Goal: Information Seeking & Learning: Check status

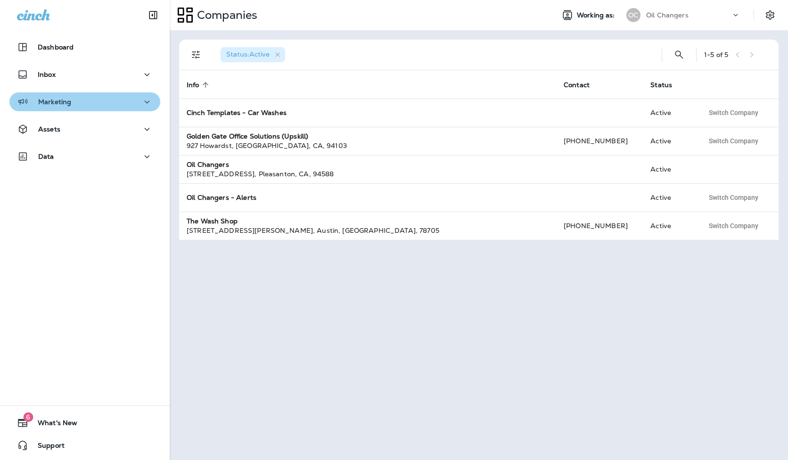
click at [47, 95] on button "Marketing" at bounding box center [84, 101] width 151 height 19
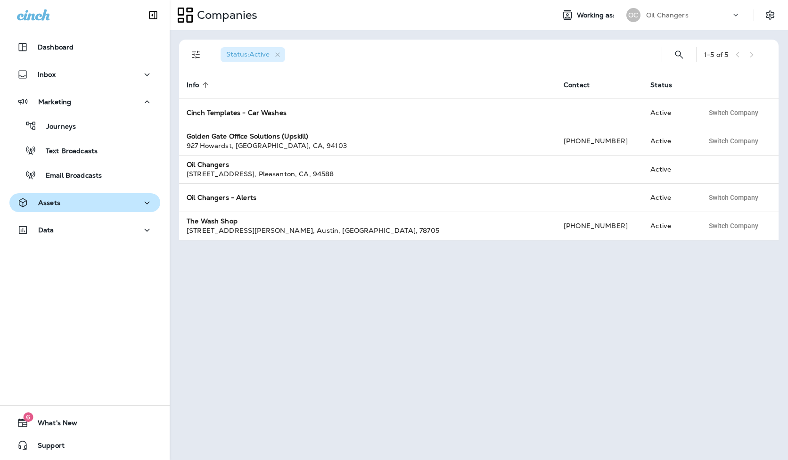
click at [85, 202] on div "Assets" at bounding box center [85, 203] width 136 height 12
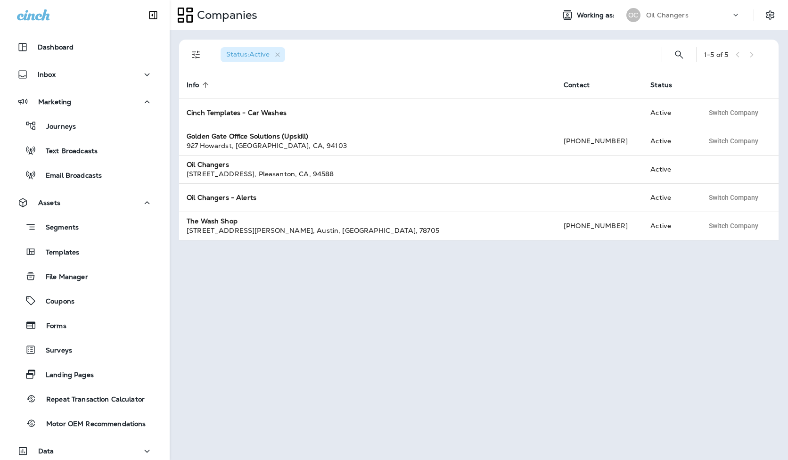
drag, startPoint x: 64, startPoint y: 117, endPoint x: 51, endPoint y: 115, distance: 12.5
click at [64, 117] on button "Journeys" at bounding box center [84, 126] width 151 height 20
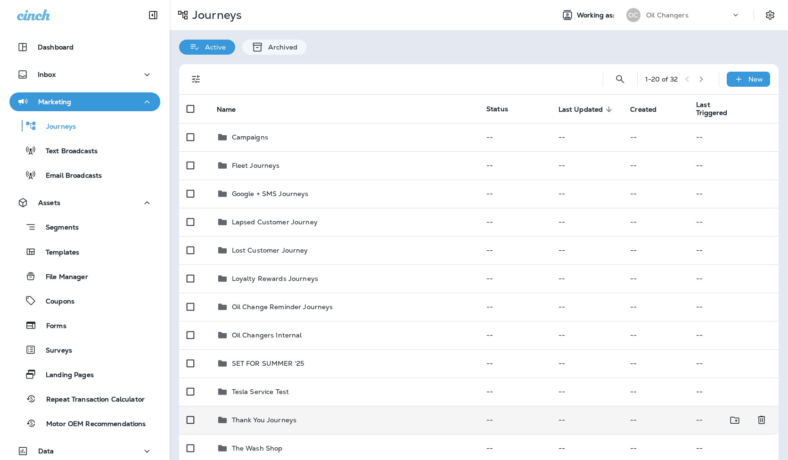
click at [323, 418] on div "Thank You Journeys" at bounding box center [344, 419] width 254 height 11
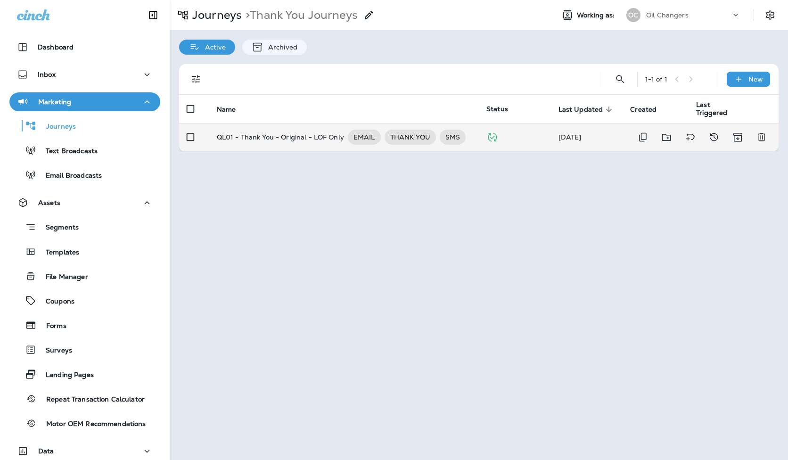
click at [296, 147] on td "QL01 - Thank You - Original - LOF Only EMAIL THANK YOU SMS" at bounding box center [344, 137] width 270 height 28
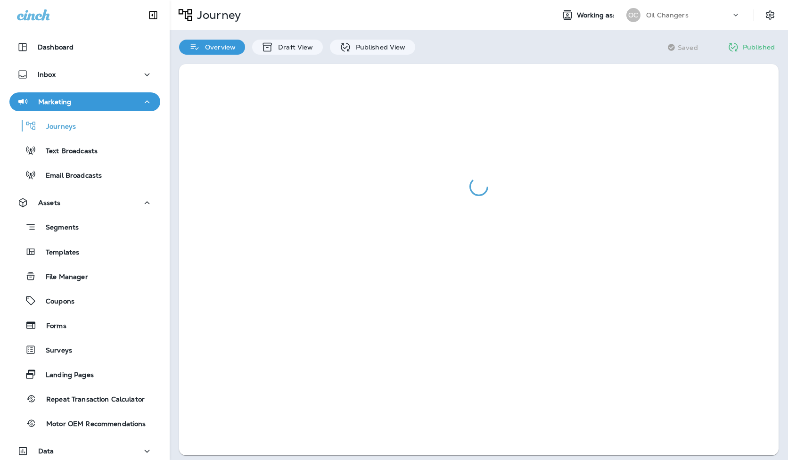
click at [376, 57] on div at bounding box center [479, 260] width 618 height 410
click at [377, 52] on div "Published View" at bounding box center [372, 47] width 85 height 15
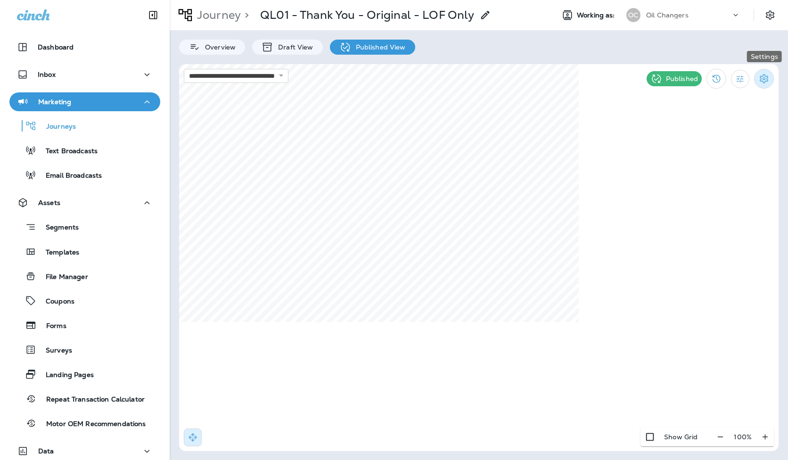
click at [767, 75] on icon "Settings" at bounding box center [763, 78] width 11 height 11
click at [746, 70] on div at bounding box center [394, 230] width 788 height 460
click at [744, 77] on icon "Filter Statistics" at bounding box center [740, 79] width 10 height 10
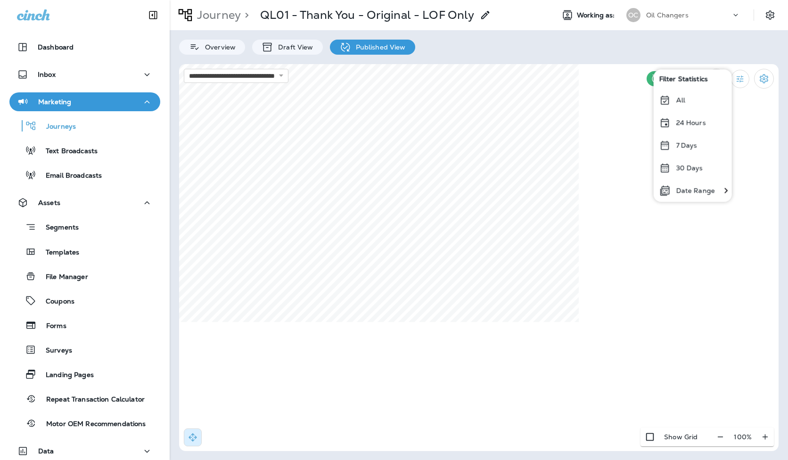
click at [687, 123] on p "24 Hours" at bounding box center [691, 123] width 30 height 8
click at [660, 0] on html "**********" at bounding box center [394, 180] width 788 height 360
click at [388, 0] on html "**********" at bounding box center [394, 180] width 788 height 360
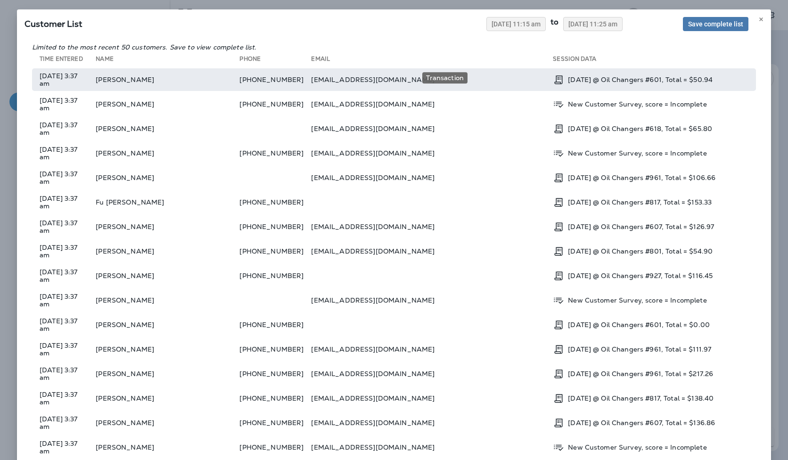
click at [588, 80] on p "[DATE] @ Oil Changers #601, Total = $50.94" at bounding box center [640, 80] width 145 height 8
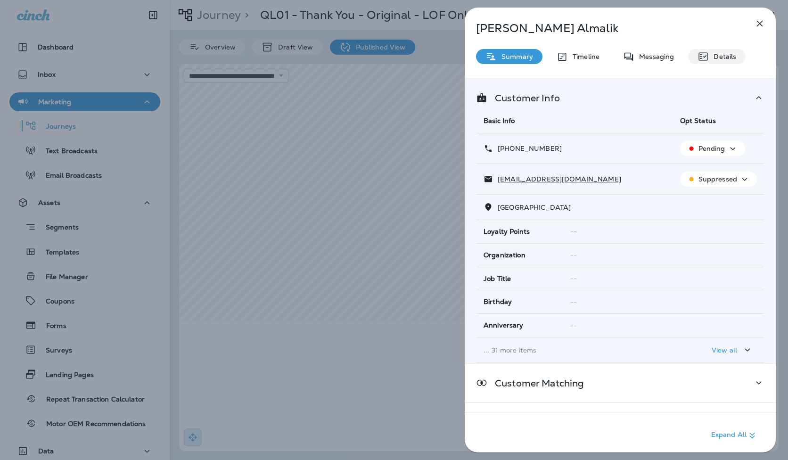
click at [710, 57] on p "Details" at bounding box center [722, 57] width 27 height 8
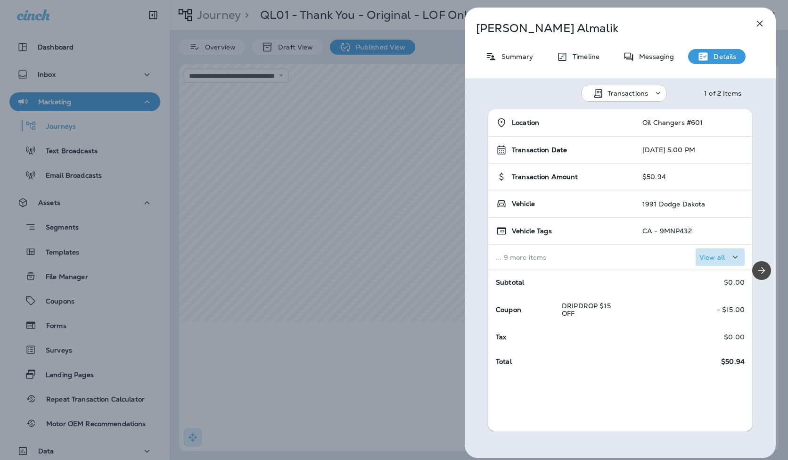
click at [713, 258] on p "View all" at bounding box center [711, 258] width 25 height 8
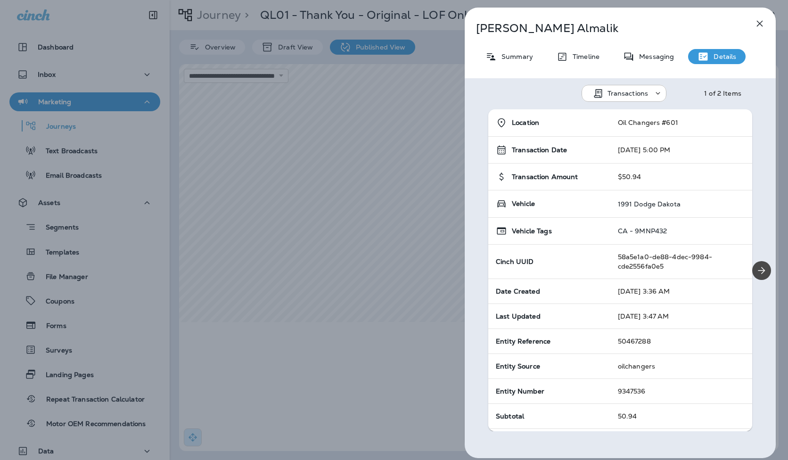
drag, startPoint x: 685, startPoint y: 293, endPoint x: 609, endPoint y: 290, distance: 75.9
click at [611, 290] on td "[DATE] 3:36 AM" at bounding box center [681, 291] width 142 height 25
drag, startPoint x: 610, startPoint y: 290, endPoint x: 688, endPoint y: 290, distance: 78.2
click at [688, 290] on td "[DATE] 4:26 AM" at bounding box center [681, 291] width 141 height 25
click at [591, 149] on tr "Transaction Date [DATE] 5:00 PM" at bounding box center [620, 150] width 264 height 27
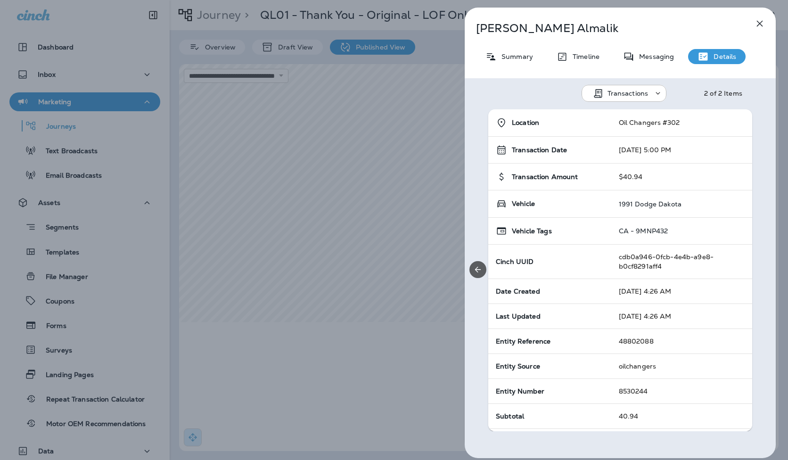
click at [471, 271] on button "Previous" at bounding box center [477, 269] width 17 height 17
click at [761, 273] on icon "Next" at bounding box center [761, 270] width 7 height 7
click at [761, 273] on div "Location Oil Changers #302 Transaction Date [DATE] 5:00 PM Transaction Amount $…" at bounding box center [620, 270] width 311 height 322
click at [485, 273] on button "Previous" at bounding box center [477, 269] width 17 height 17
click at [757, 265] on icon "Next" at bounding box center [761, 270] width 11 height 11
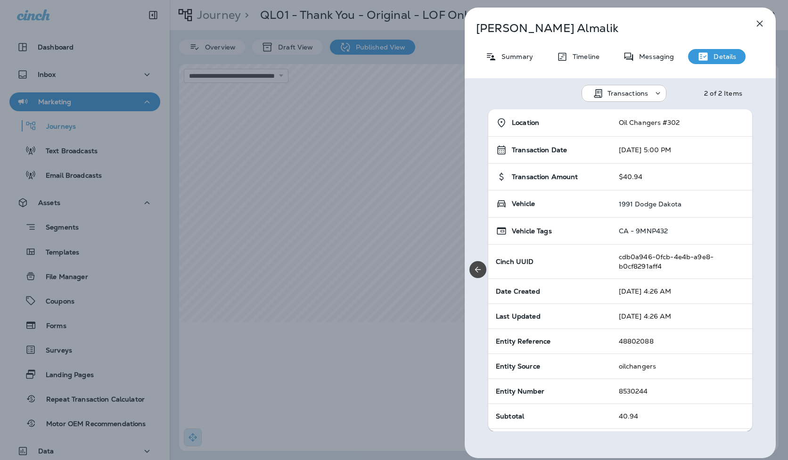
click at [759, 25] on icon "button" at bounding box center [759, 23] width 11 height 11
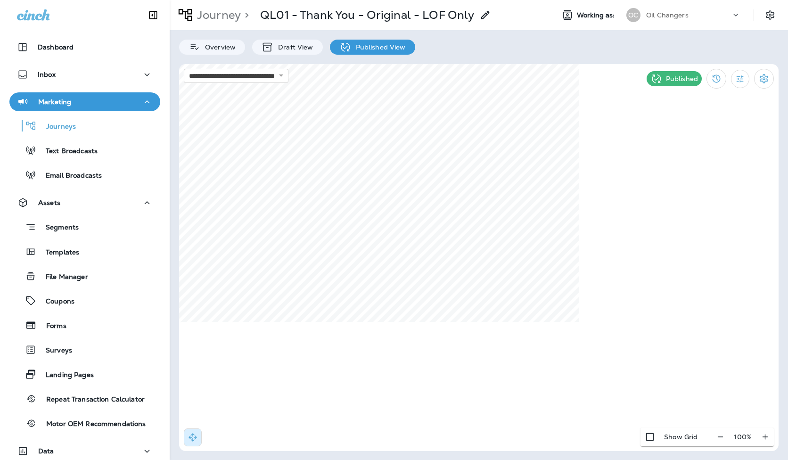
select select "*"
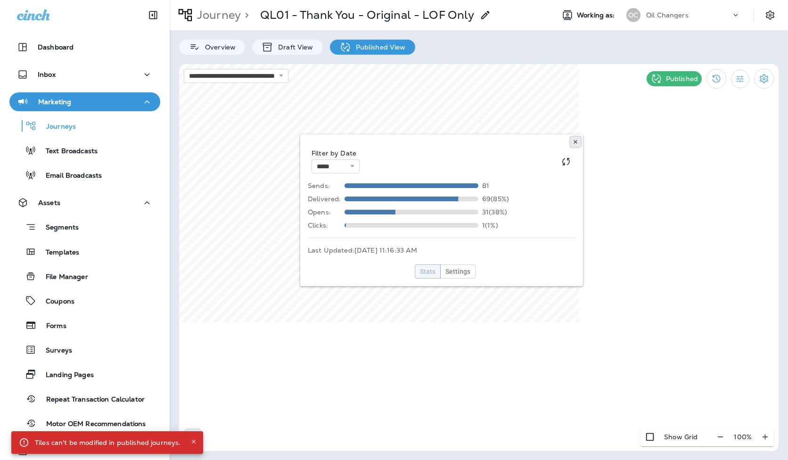
click at [577, 142] on icon at bounding box center [576, 142] width 6 height 6
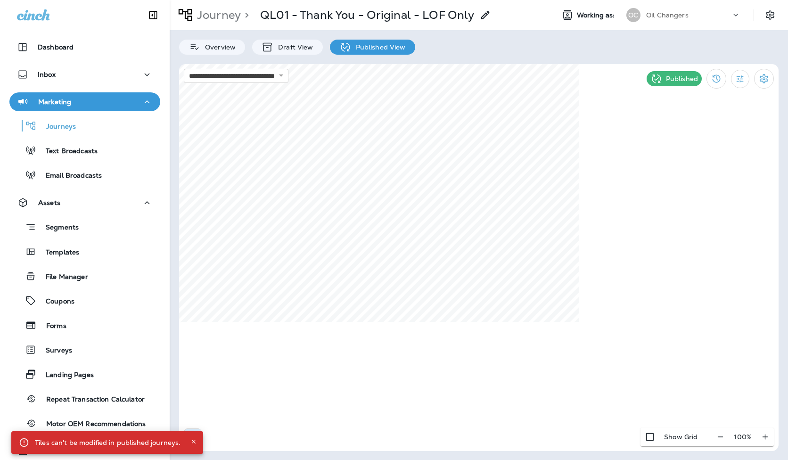
click at [606, 53] on div "Overview Draft View Published View" at bounding box center [479, 42] width 618 height 25
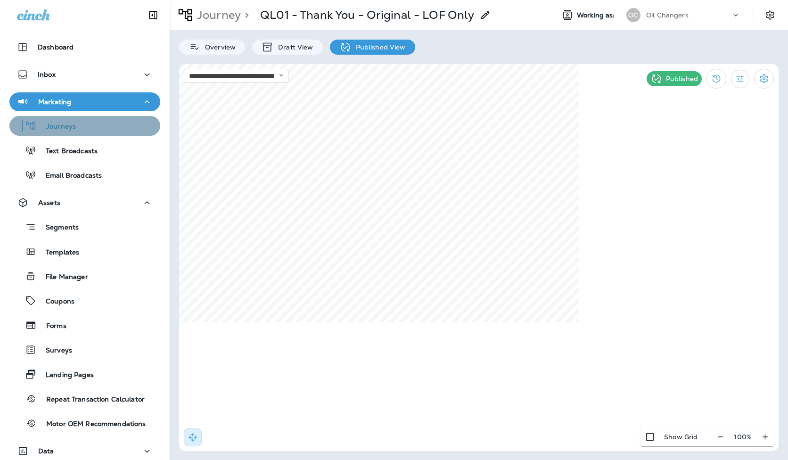
click at [97, 125] on div "Journeys" at bounding box center [84, 126] width 143 height 14
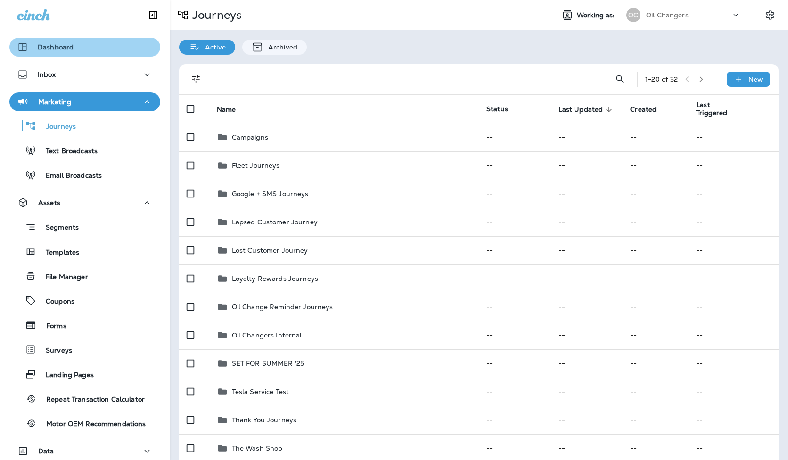
click at [109, 51] on div "Dashboard" at bounding box center [85, 46] width 136 height 11
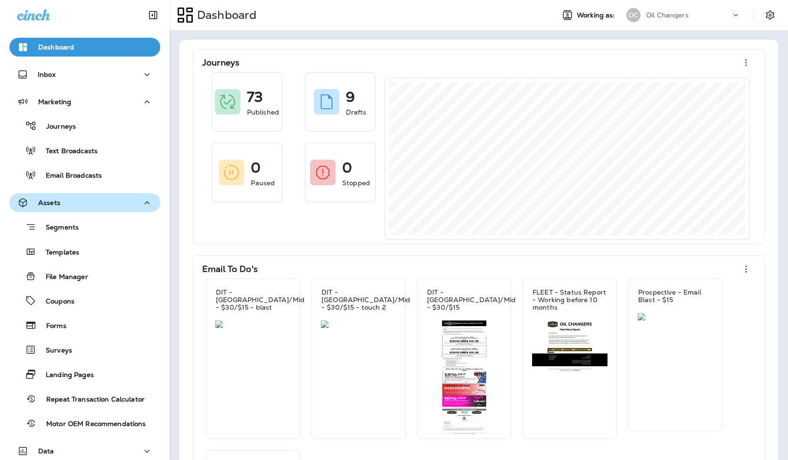
click at [89, 197] on div "Assets" at bounding box center [85, 203] width 136 height 12
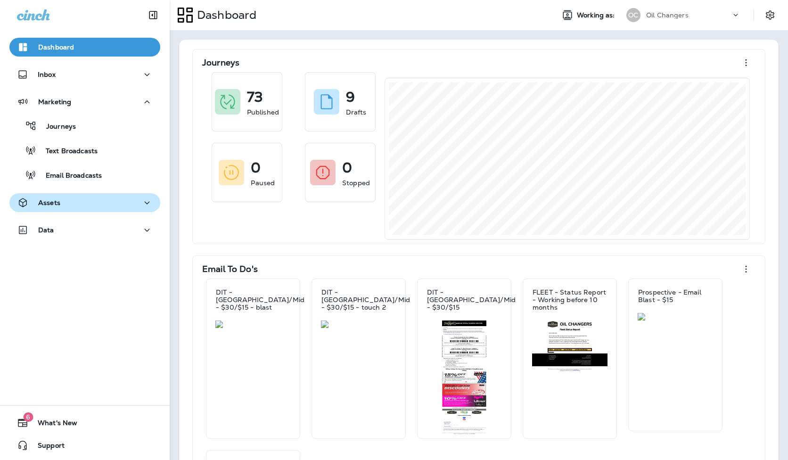
click at [89, 197] on div "Assets" at bounding box center [85, 203] width 136 height 12
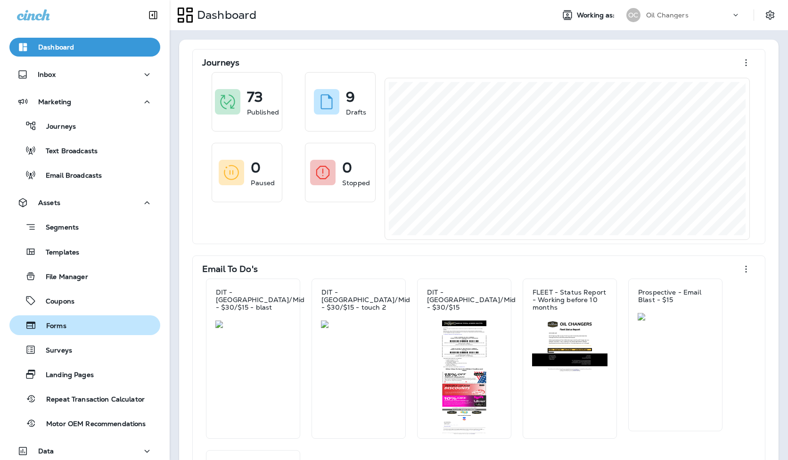
scroll to position [65, 0]
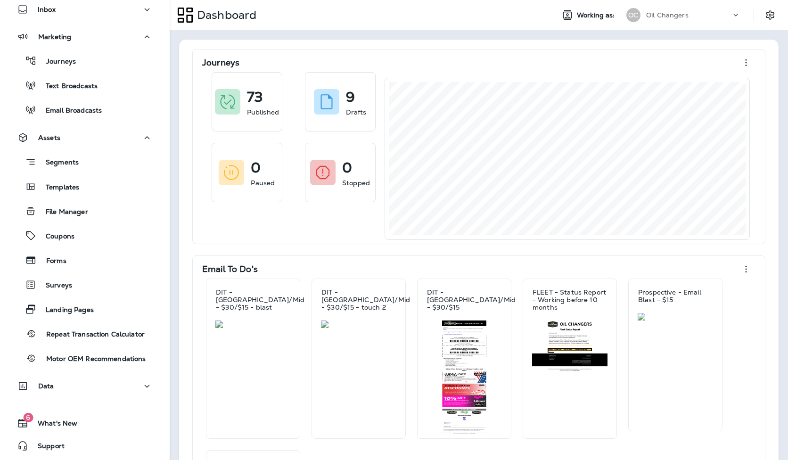
click at [98, 374] on div "Dashboard Inbox Marketing Journeys Text Broadcasts Email Broadcasts Assets Segm…" at bounding box center [85, 185] width 170 height 445
click at [96, 385] on div "Data" at bounding box center [85, 386] width 136 height 12
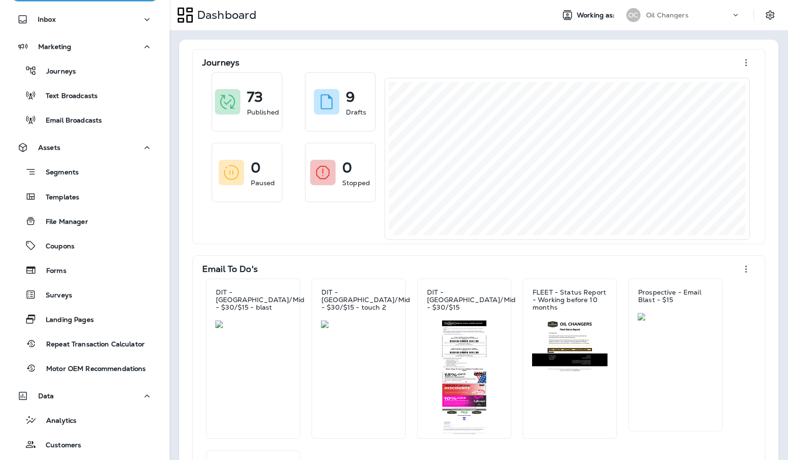
scroll to position [0, 0]
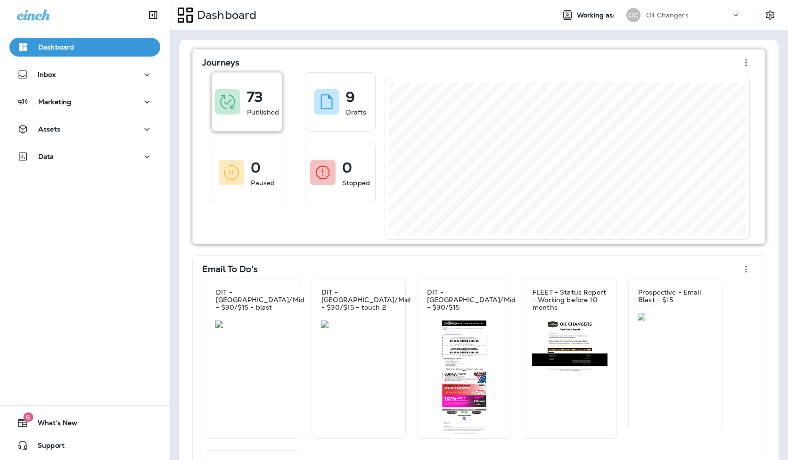
click at [240, 114] on div "73 Published" at bounding box center [247, 102] width 70 height 58
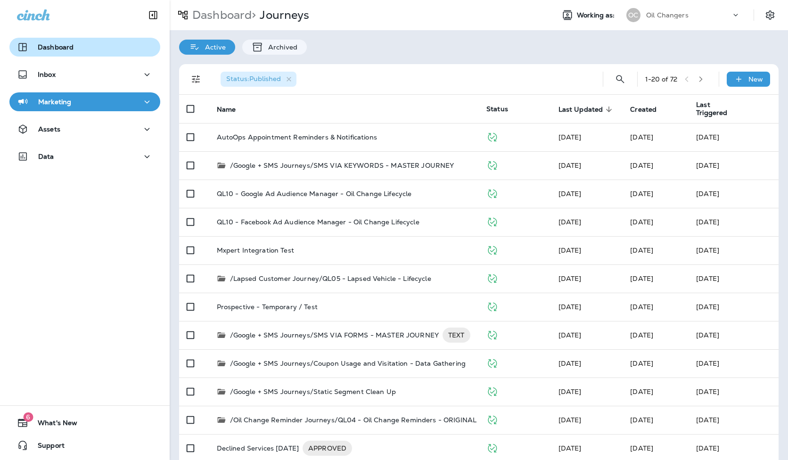
click at [110, 44] on div "Dashboard" at bounding box center [85, 46] width 136 height 11
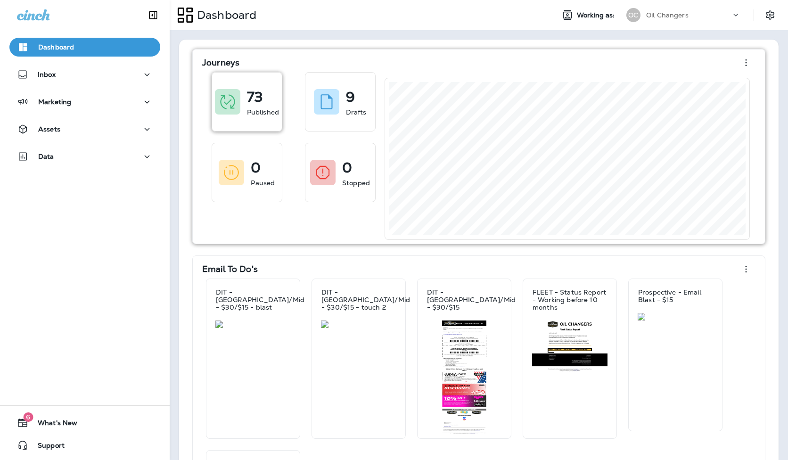
click at [247, 110] on p "Published" at bounding box center [263, 111] width 32 height 9
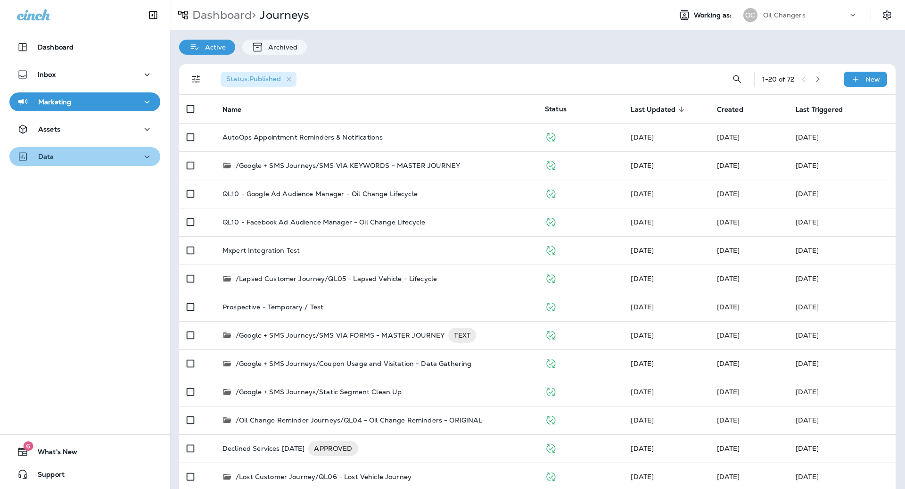
click at [52, 161] on div "Data" at bounding box center [35, 157] width 37 height 12
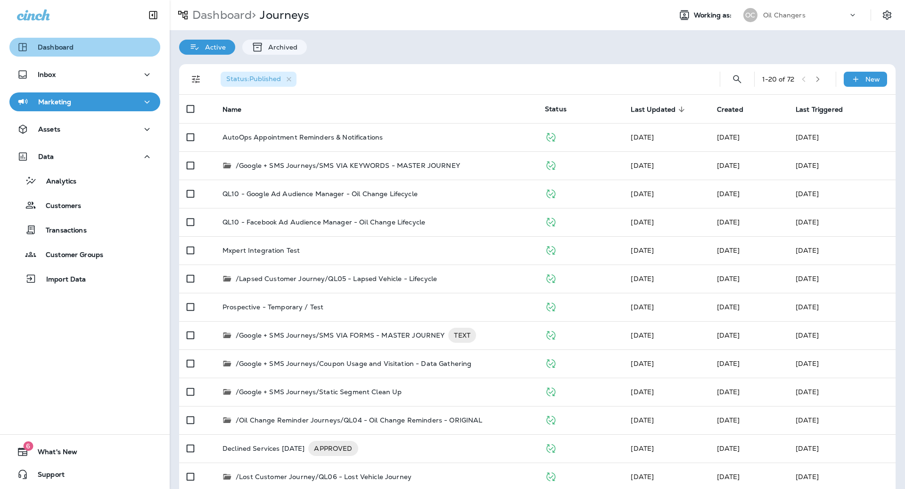
click at [85, 52] on div "Dashboard" at bounding box center [85, 46] width 136 height 11
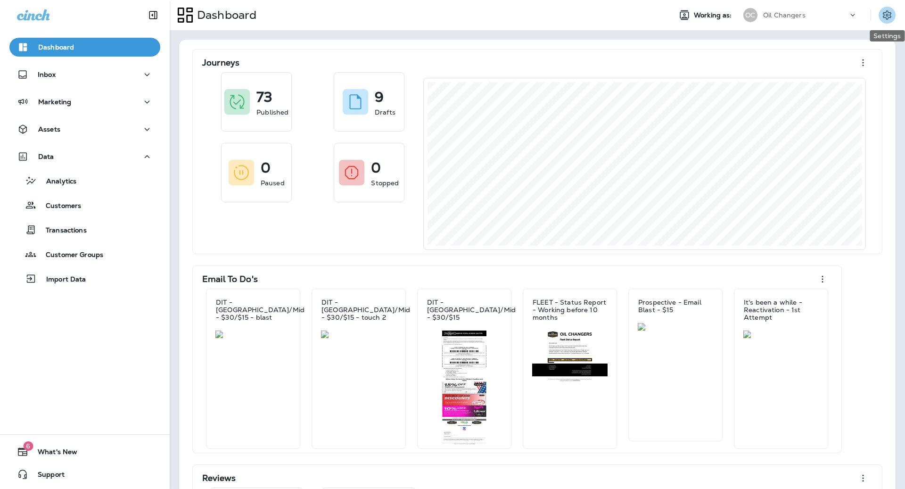
click at [787, 10] on icon "Settings" at bounding box center [886, 14] width 11 height 11
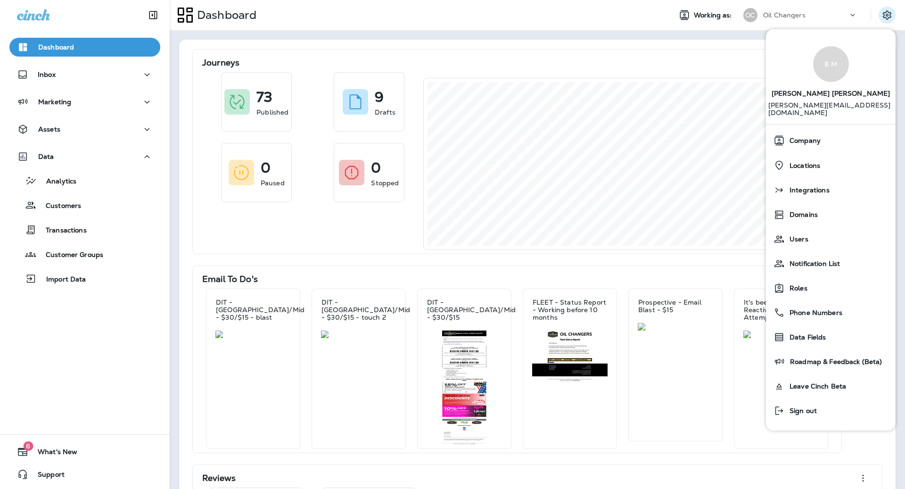
click at [787, 18] on p "Oil Changers" at bounding box center [784, 15] width 42 height 8
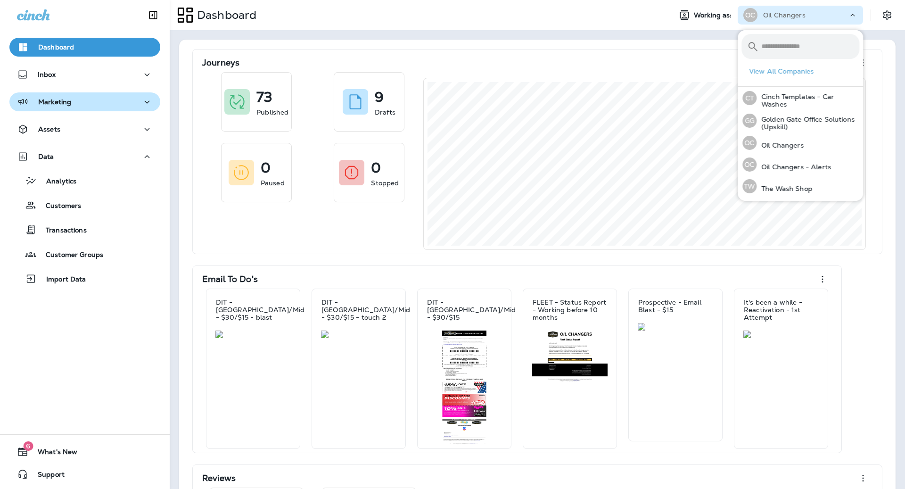
click at [54, 109] on button "Marketing" at bounding box center [84, 101] width 151 height 19
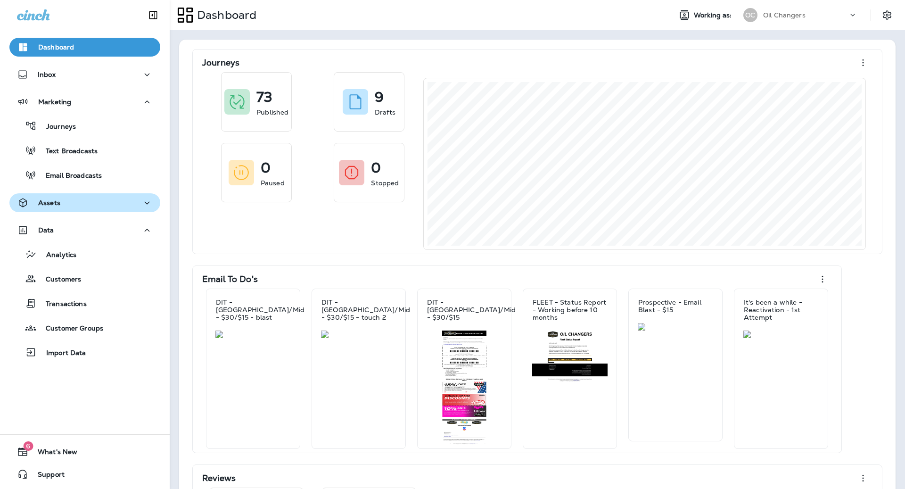
click at [68, 202] on div "Assets" at bounding box center [85, 203] width 136 height 12
